Goal: Task Accomplishment & Management: Use online tool/utility

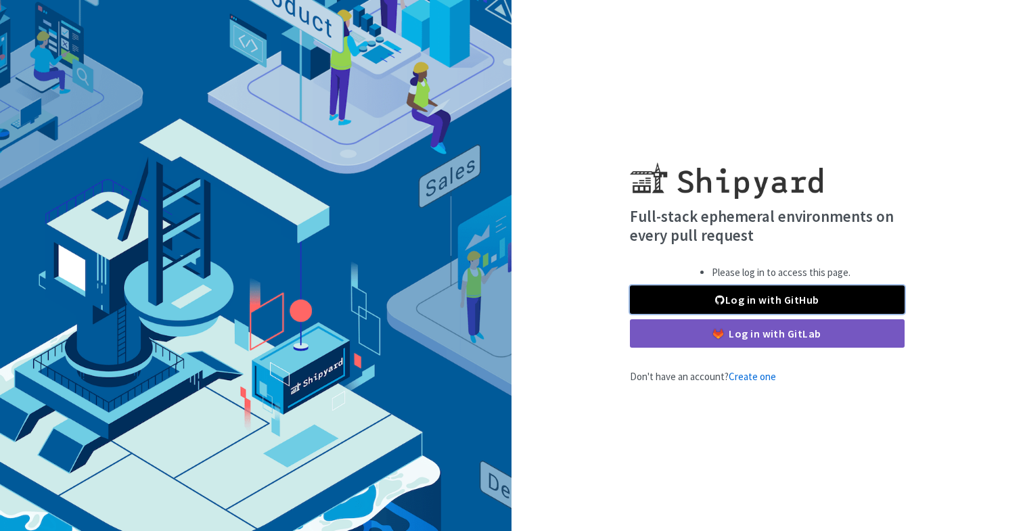
click at [720, 306] on link "Log in with GitHub" at bounding box center [767, 300] width 275 height 28
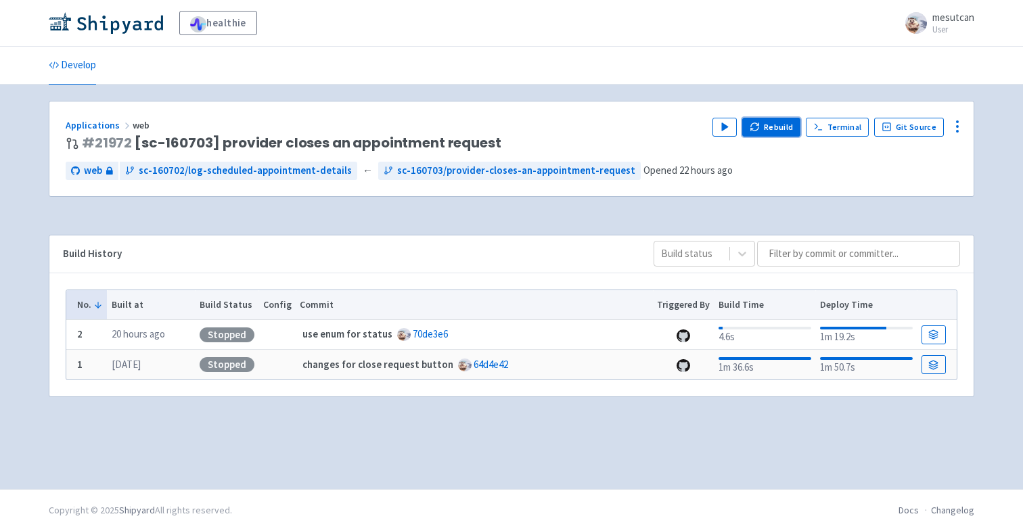
click at [771, 129] on button "Rebuild" at bounding box center [771, 127] width 58 height 19
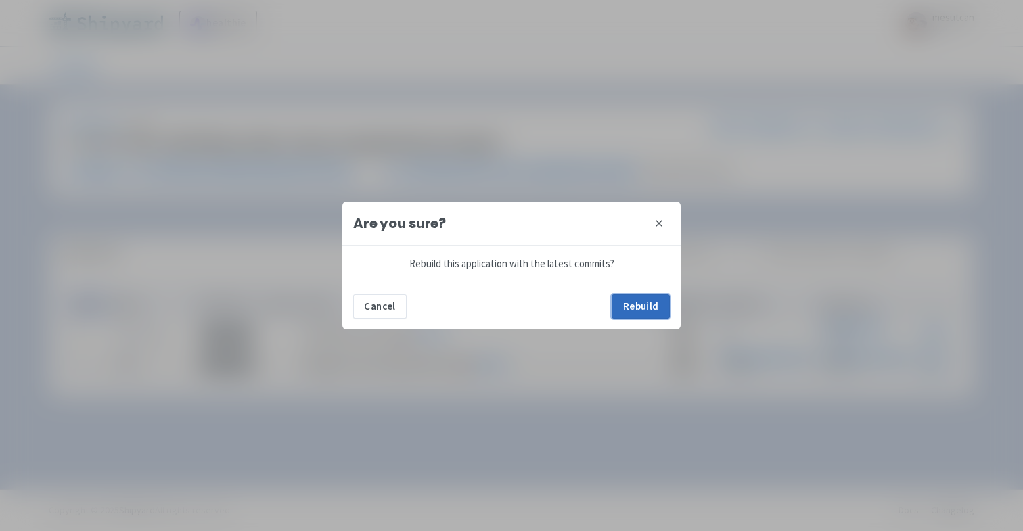
click at [658, 310] on button "Rebuild" at bounding box center [641, 306] width 58 height 24
